Goal: Task Accomplishment & Management: Complete application form

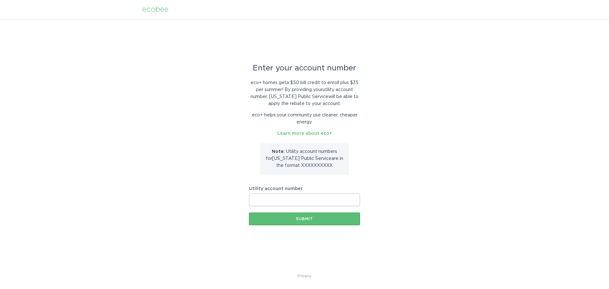
click at [294, 201] on input "Utility account number" at bounding box center [304, 199] width 111 height 13
